Goal: Task Accomplishment & Management: Manage account settings

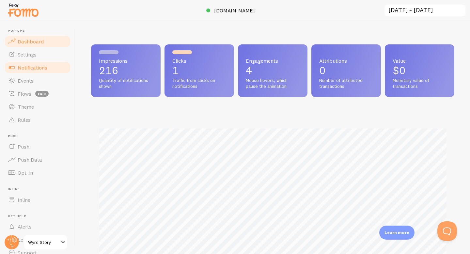
scroll to position [171, 363]
click at [43, 56] on link "Settings" at bounding box center [37, 54] width 67 height 13
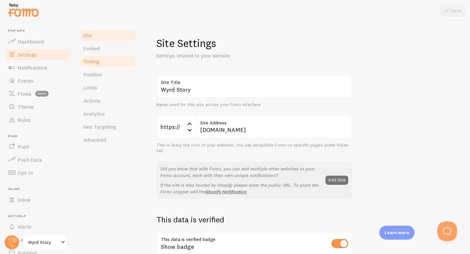
click at [113, 62] on link "Timing" at bounding box center [107, 61] width 57 height 13
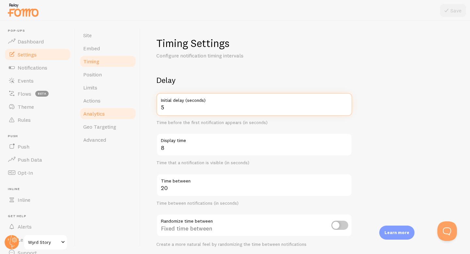
drag, startPoint x: 230, startPoint y: 110, endPoint x: 120, endPoint y: 110, distance: 109.7
click at [120, 110] on div "Site Embed Timing Position Limits Actions Analytics Geo Targeting Advanced Timi…" at bounding box center [272, 137] width 395 height 233
type input "20"
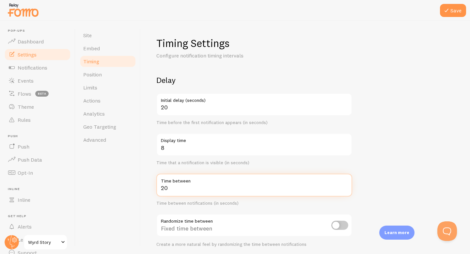
click at [184, 189] on input "20" at bounding box center [254, 185] width 196 height 23
type input "30"
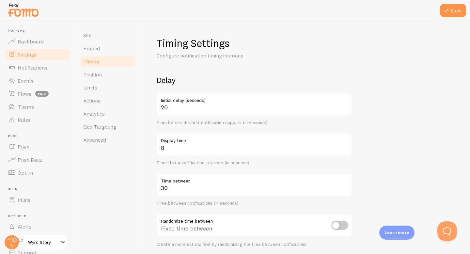
click at [138, 191] on div "Site Embed Timing Position Limits Actions Analytics Geo Targeting Advanced" at bounding box center [107, 137] width 65 height 233
click at [453, 11] on button "Save" at bounding box center [453, 10] width 26 height 13
